Goal: Transaction & Acquisition: Purchase product/service

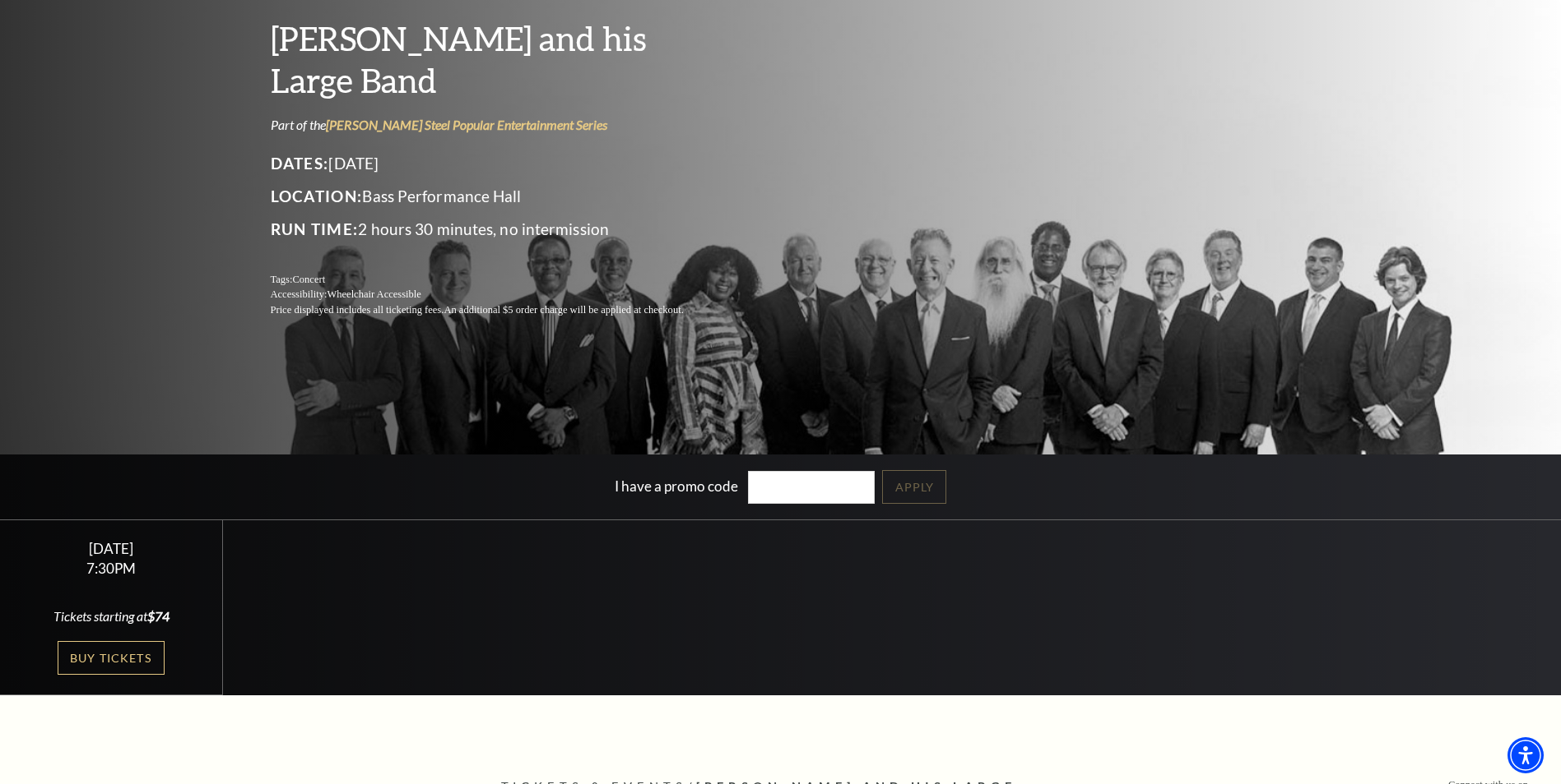
scroll to position [165, 0]
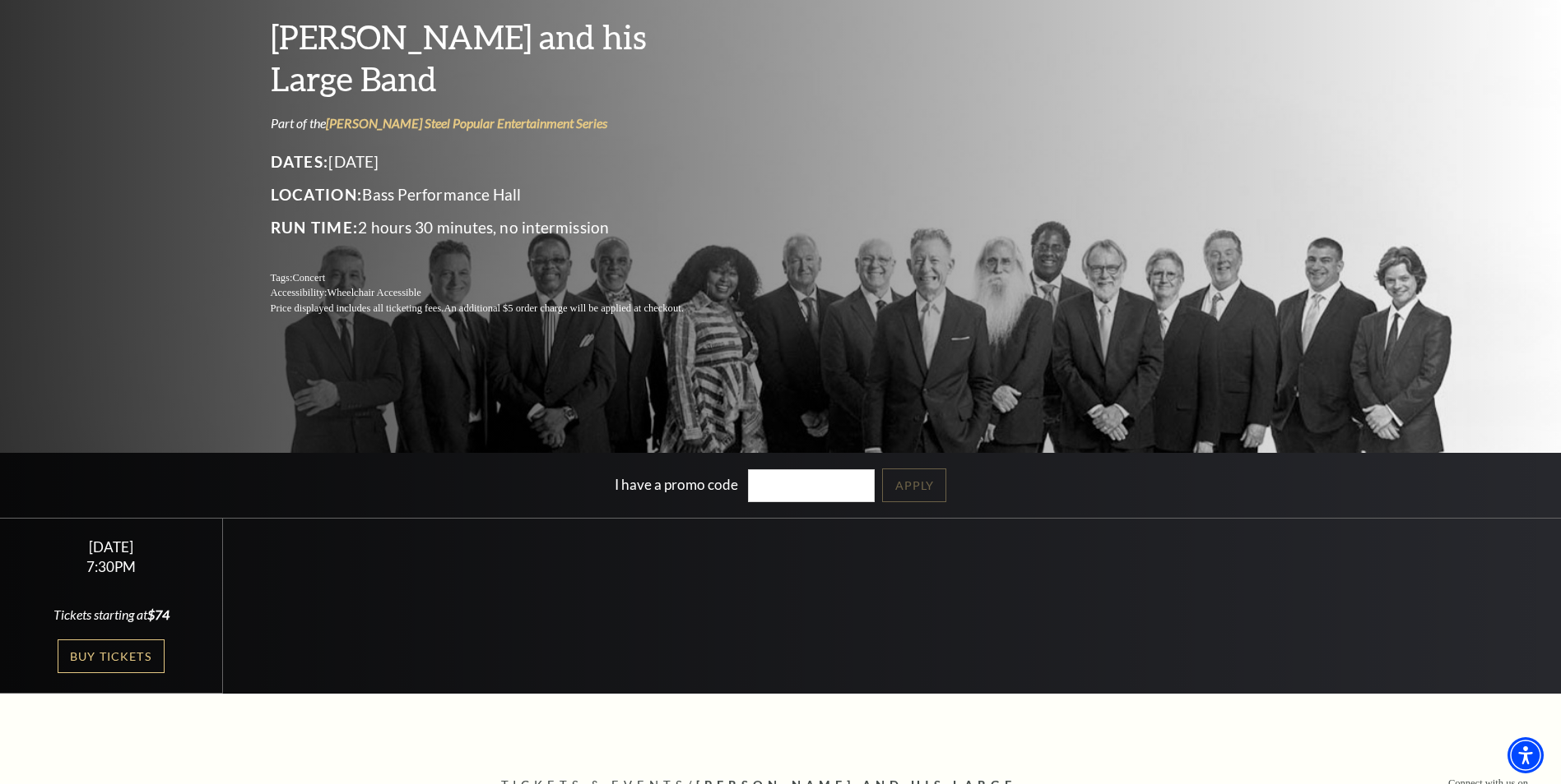
click at [137, 655] on link "Buy Tickets" at bounding box center [111, 656] width 107 height 34
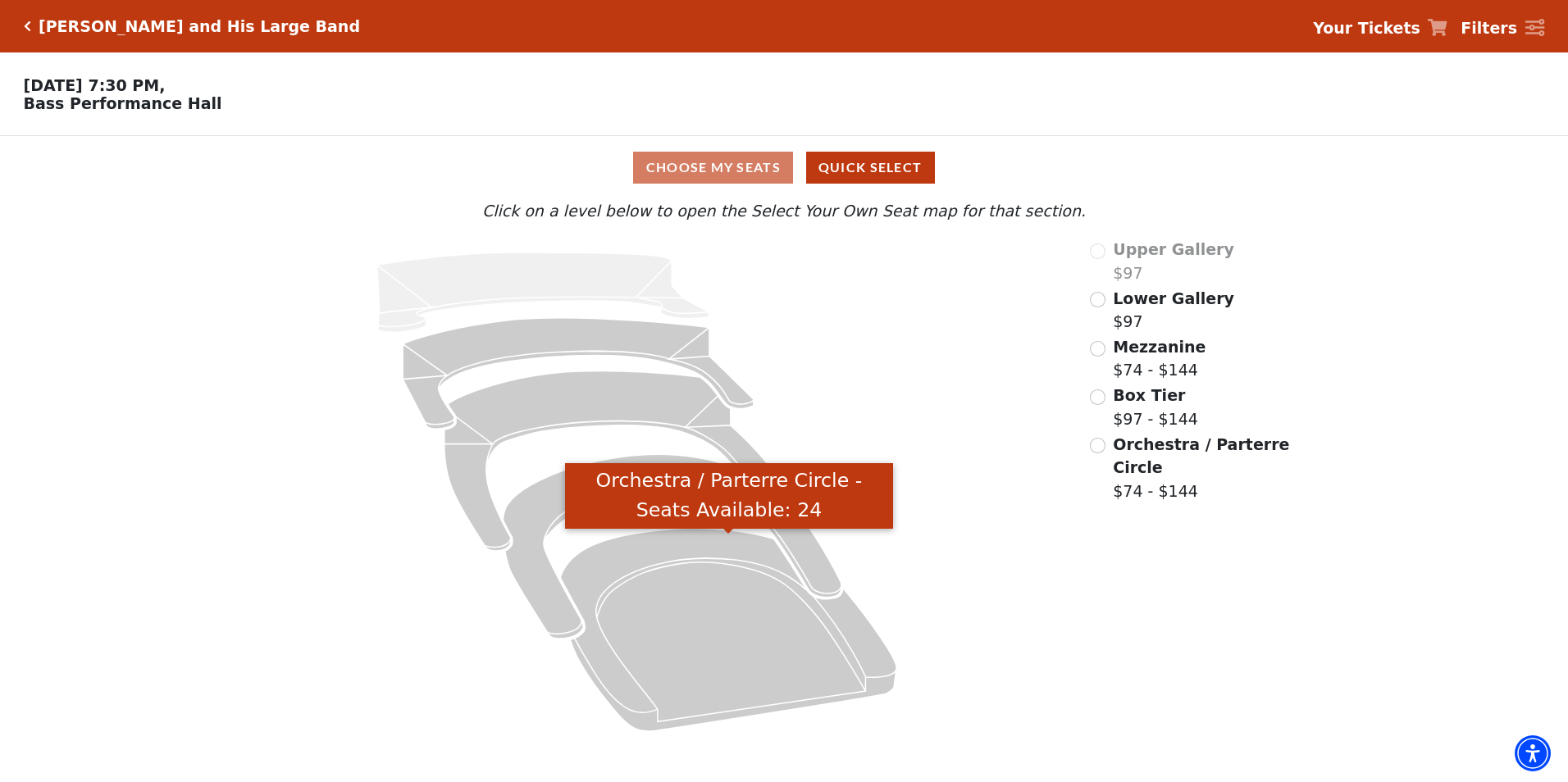
click at [677, 586] on icon "Orchestra / Parterre Circle - Seats Available: 24" at bounding box center [728, 630] width 337 height 202
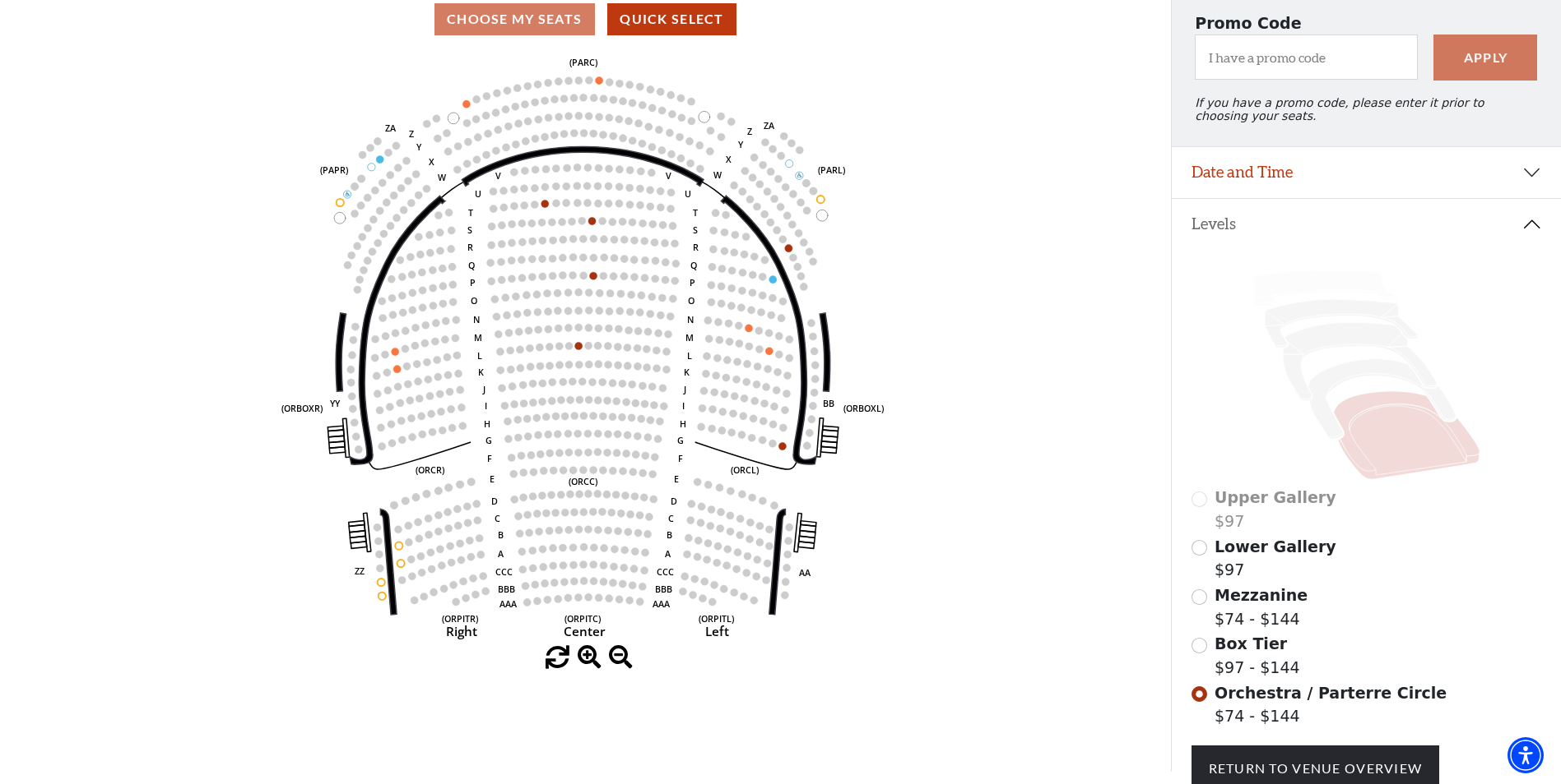
scroll to position [241, 0]
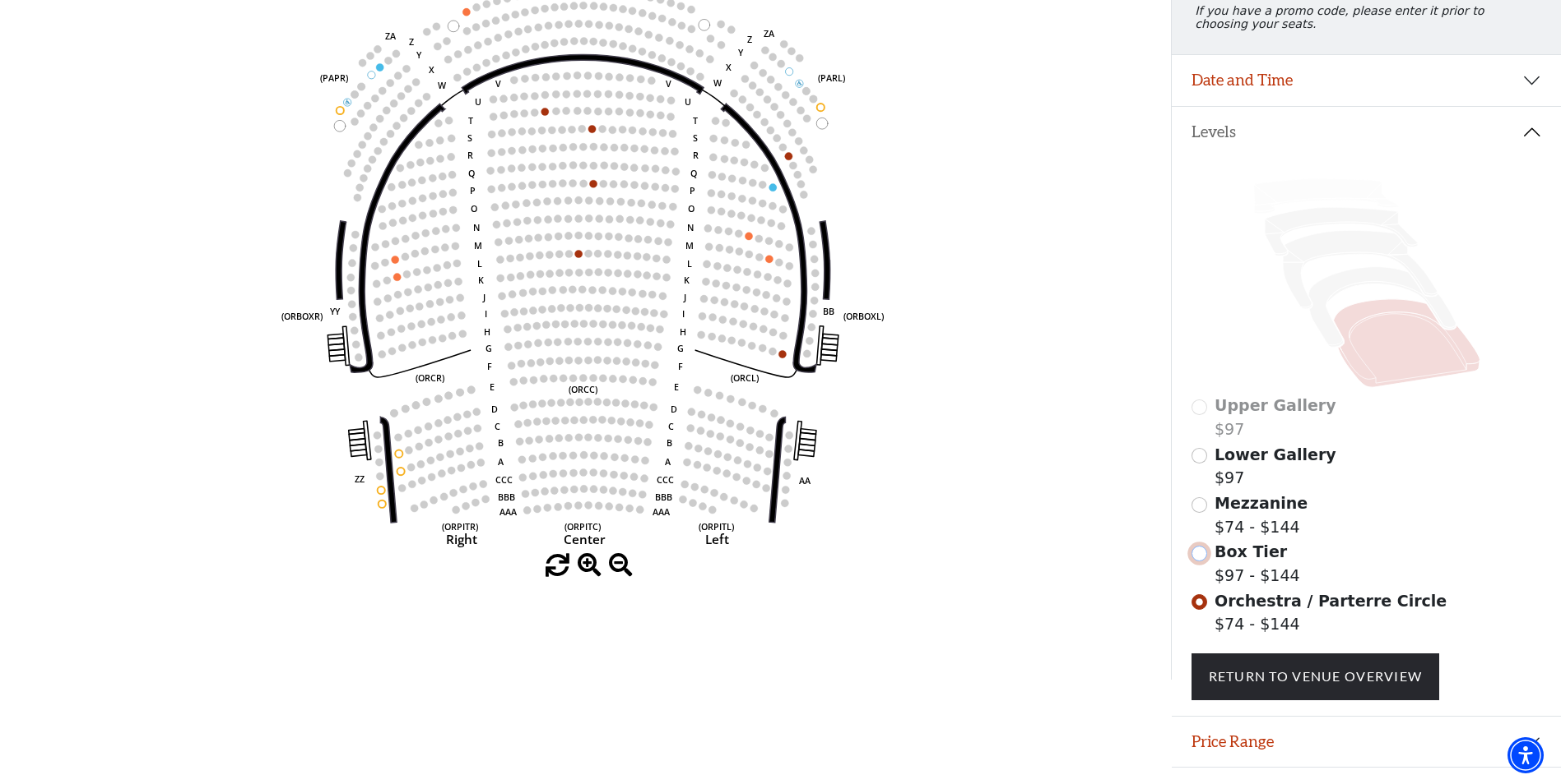
click at [1198, 562] on input "Box Tier$97 - $144\a" at bounding box center [1199, 554] width 16 height 16
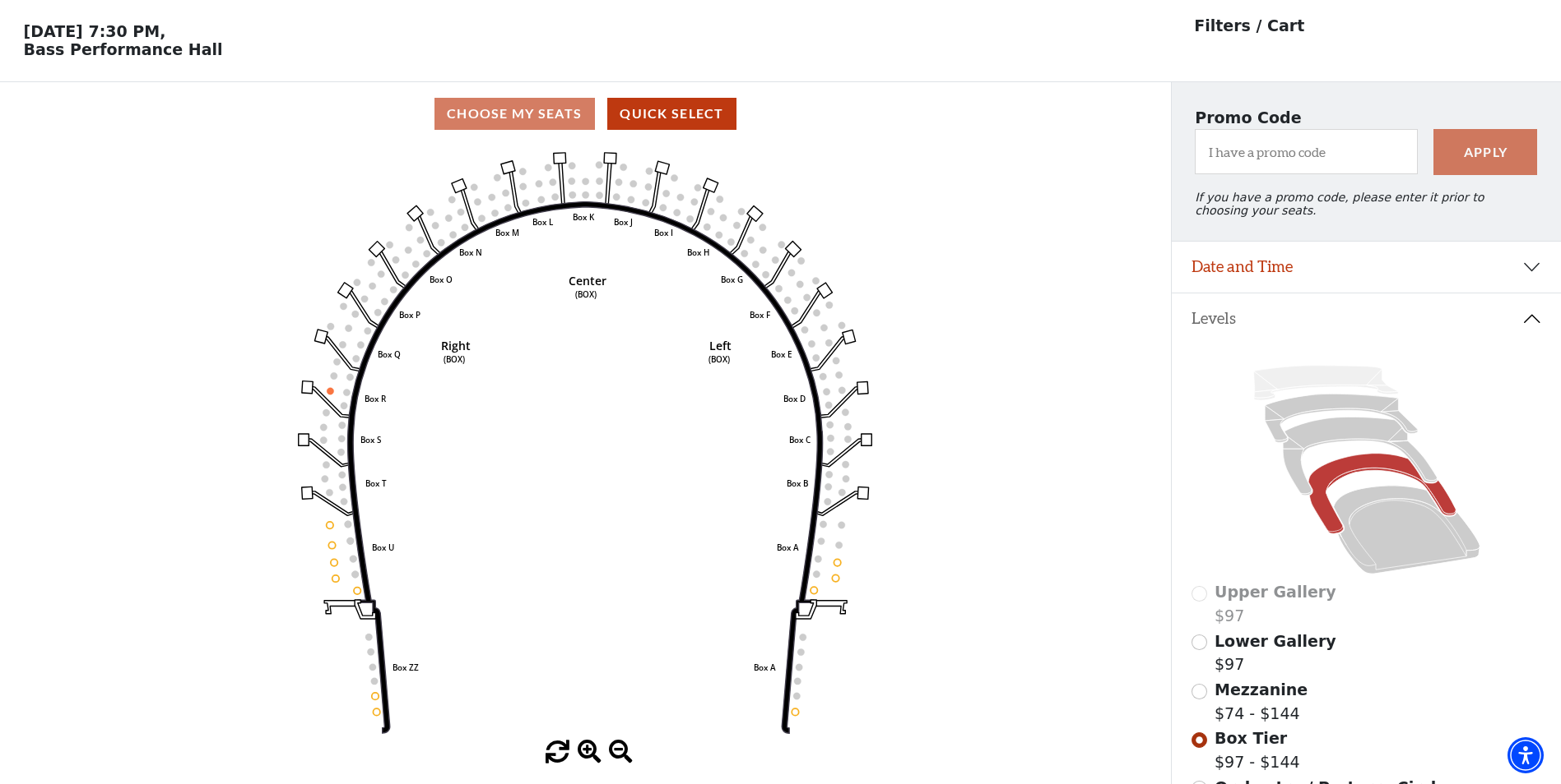
scroll to position [76, 0]
